Goal: Task Accomplishment & Management: Manage account settings

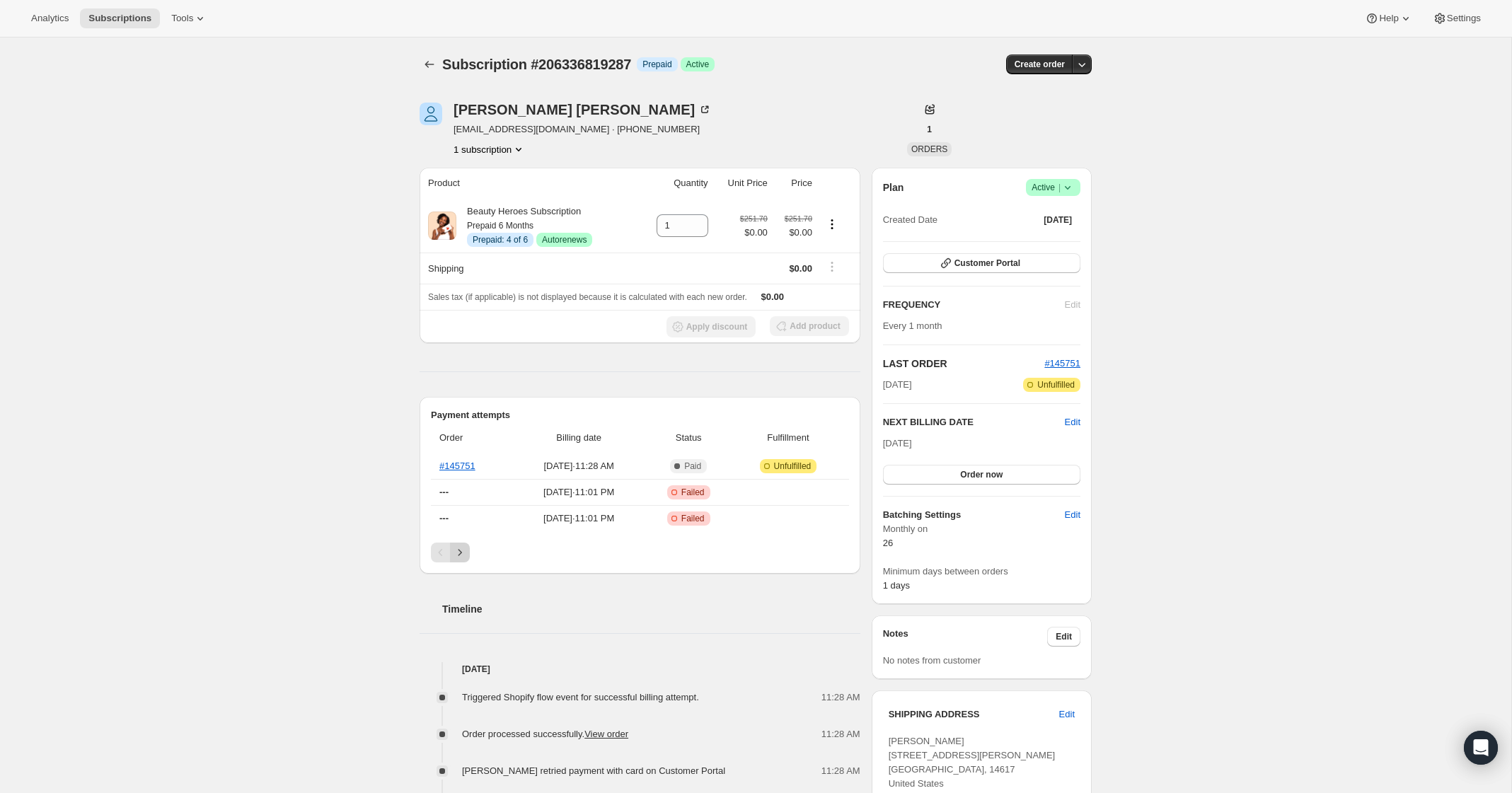
click at [462, 556] on icon "Next" at bounding box center [460, 552] width 14 height 14
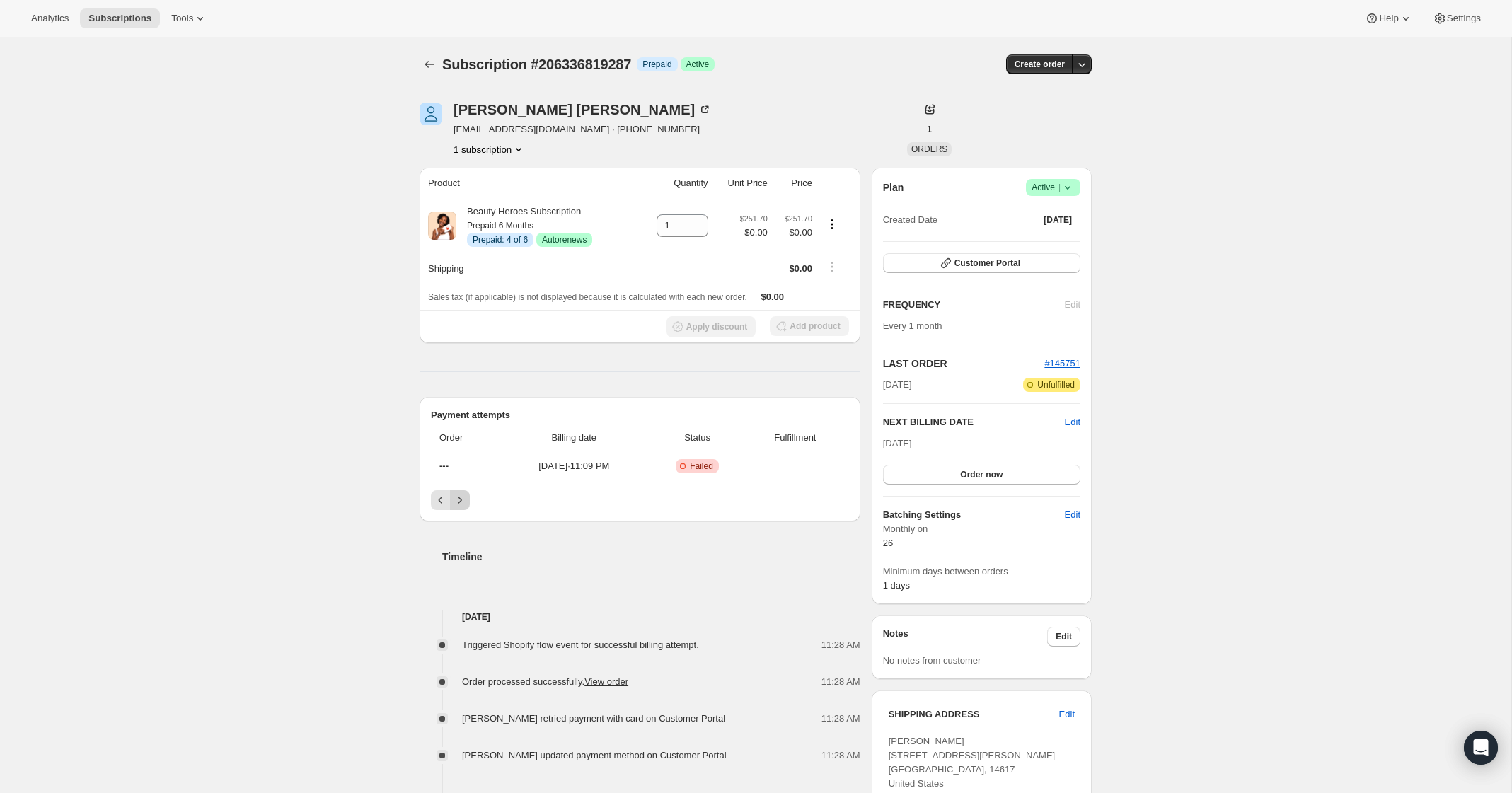
click at [462, 556] on h2 "Timeline" at bounding box center [651, 556] width 418 height 14
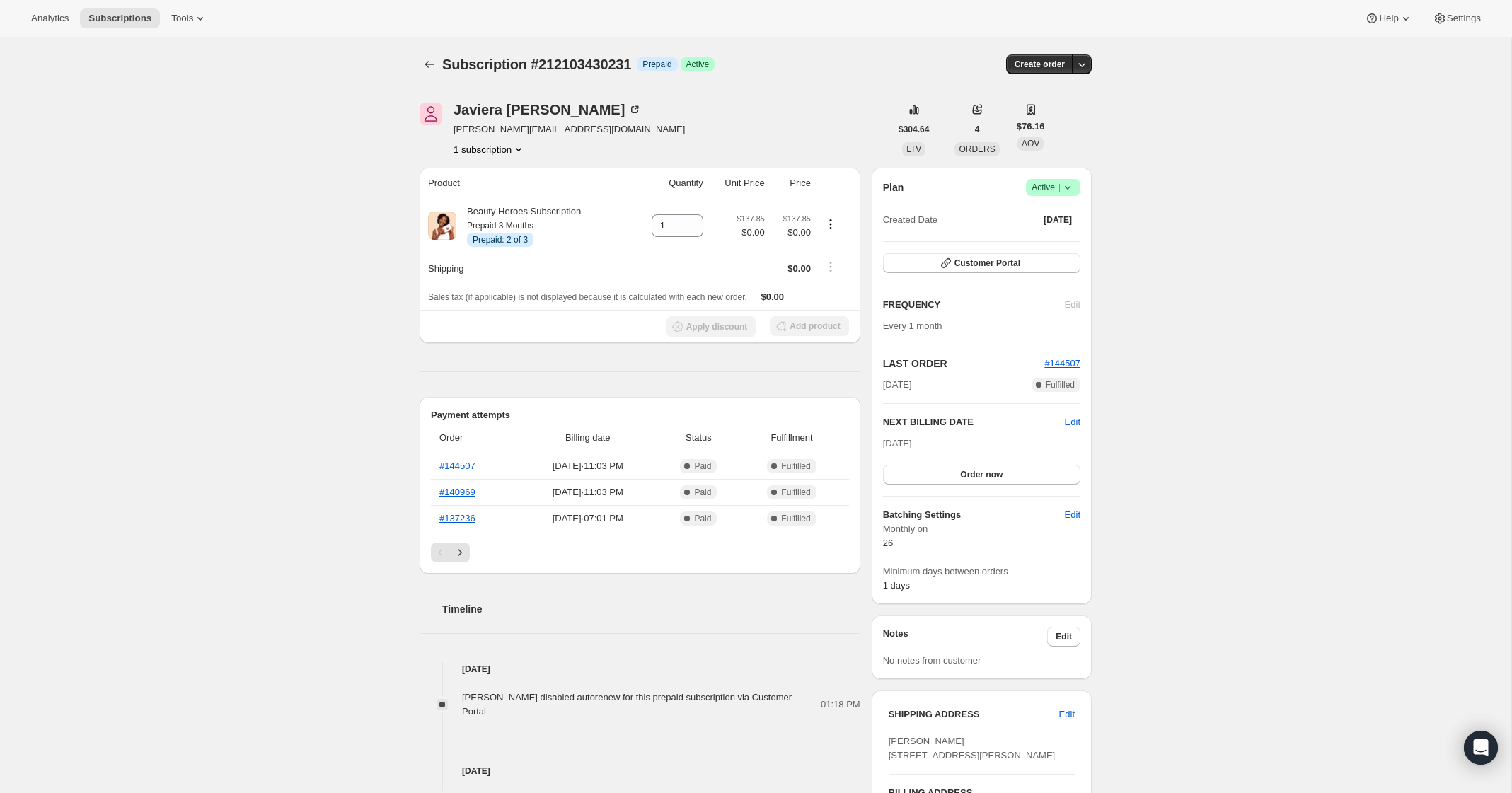
click at [1071, 185] on icon at bounding box center [1067, 187] width 14 height 14
click at [1046, 236] on span "Cancel subscription" at bounding box center [1048, 239] width 80 height 11
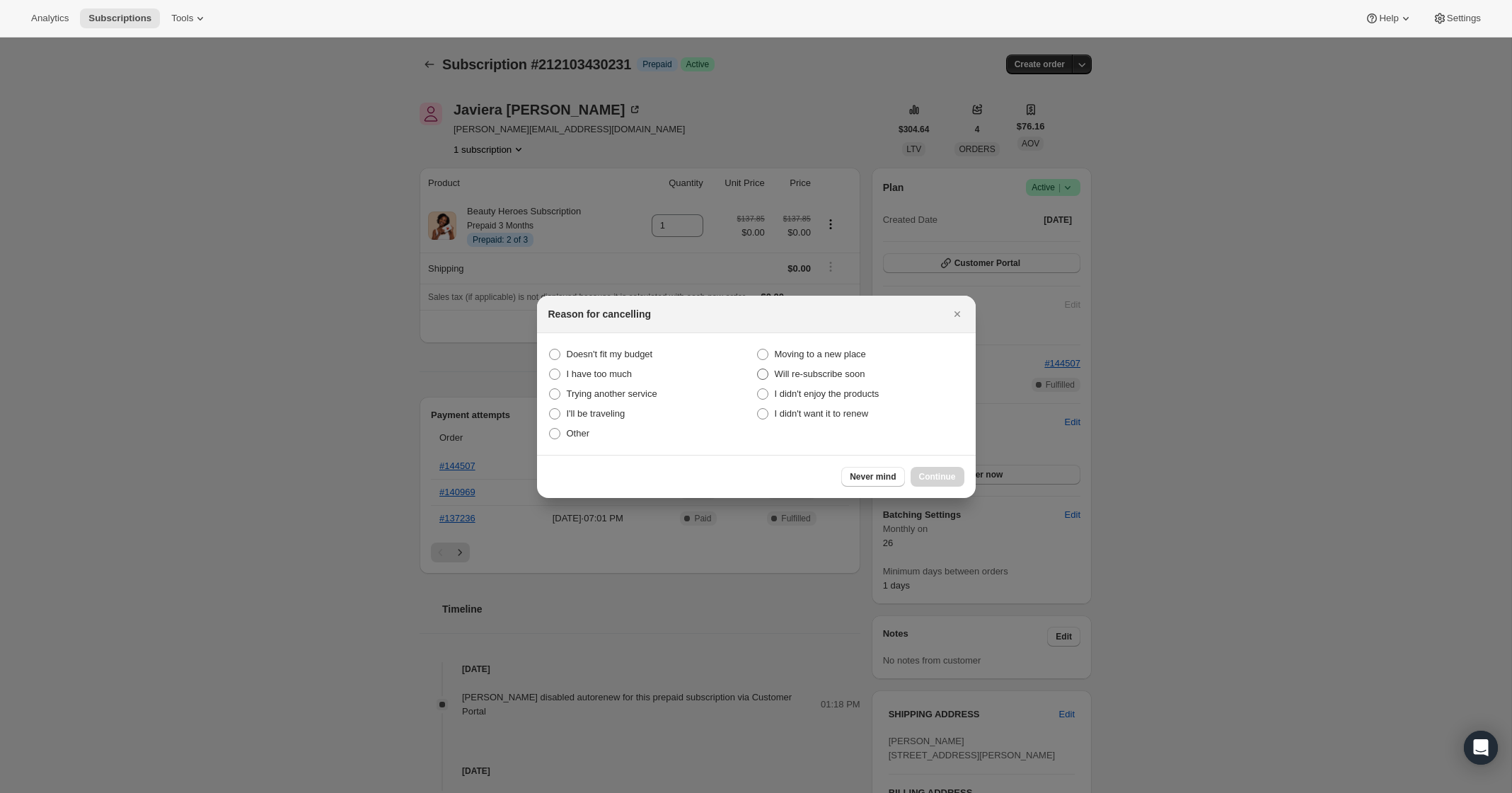
click at [787, 373] on span "Will re-subscribe soon" at bounding box center [820, 374] width 91 height 11
click at [757, 369] on "Will re-subscribe soon" at bounding box center [756, 369] width 1 height 1
radio "true"
click at [789, 409] on span "I didn't want it to renew" at bounding box center [821, 413] width 94 height 11
click at [757, 409] on "I didn't want it to renew" at bounding box center [756, 408] width 1 height 1
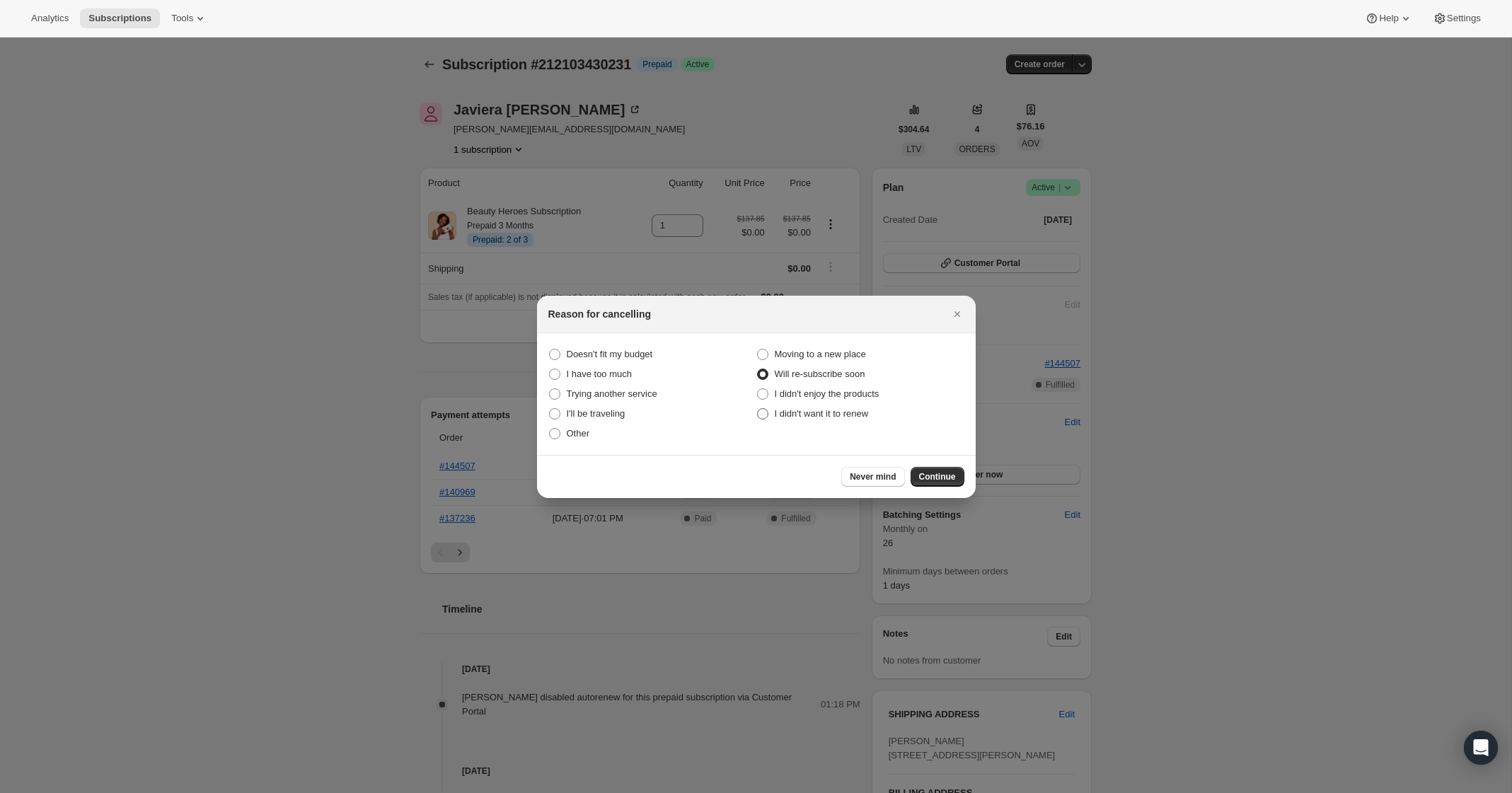
radio "true"
radio "false"
click at [934, 480] on span "Continue" at bounding box center [937, 476] width 36 height 11
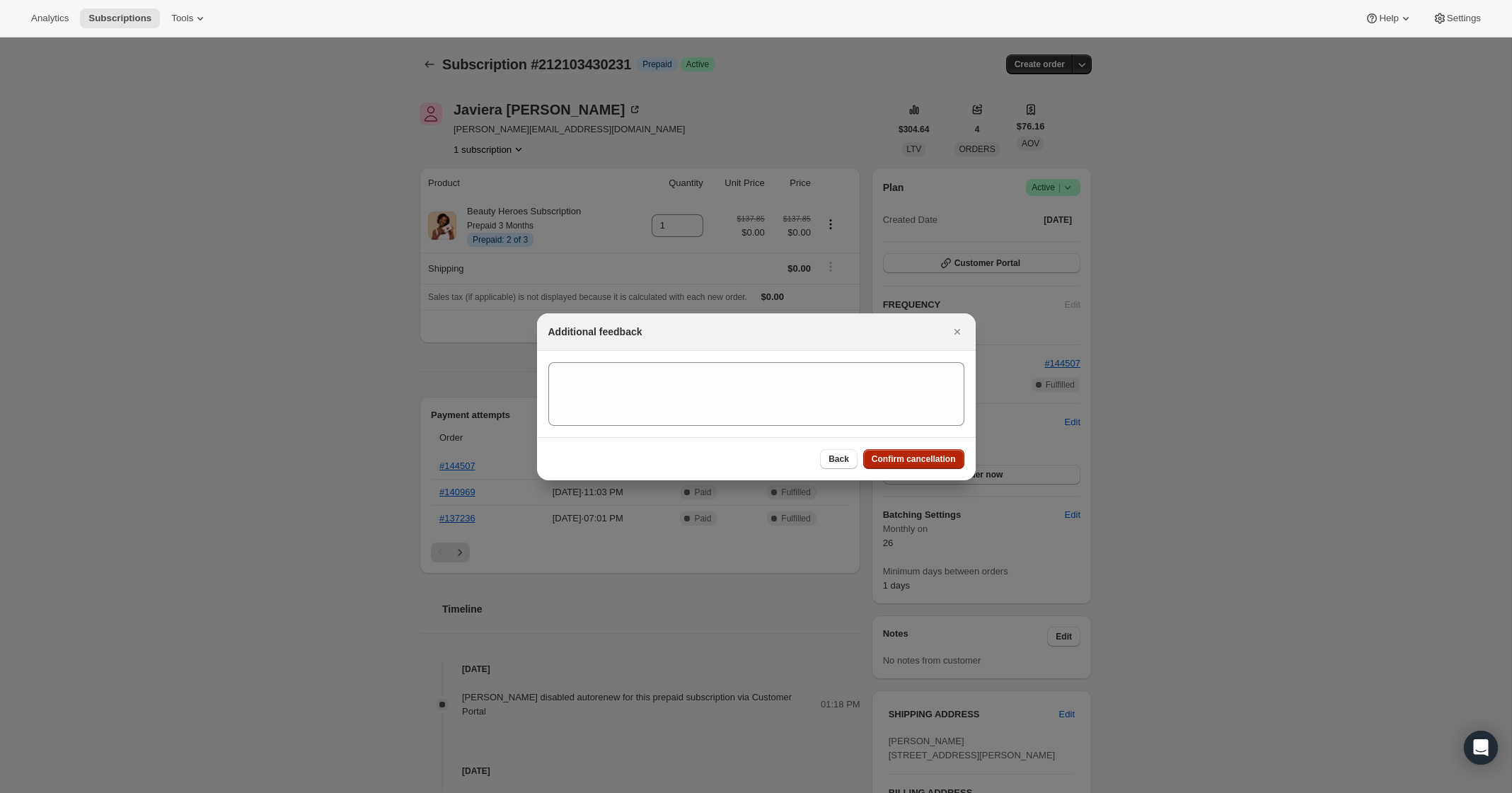
click at [921, 457] on span "Confirm cancellation" at bounding box center [913, 459] width 84 height 11
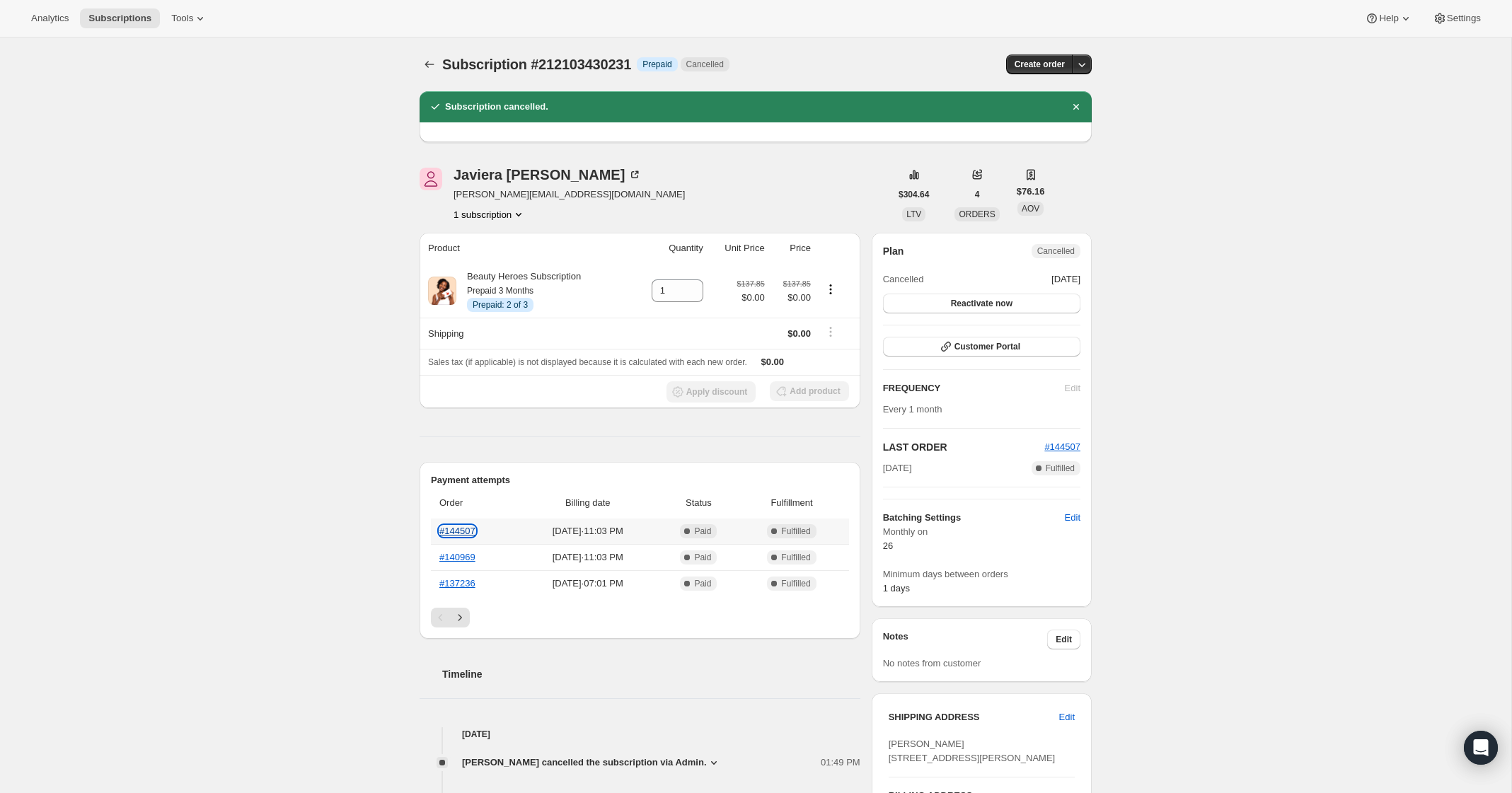
click at [460, 531] on link "#144507" at bounding box center [457, 531] width 36 height 11
